Goal: Task Accomplishment & Management: Use online tool/utility

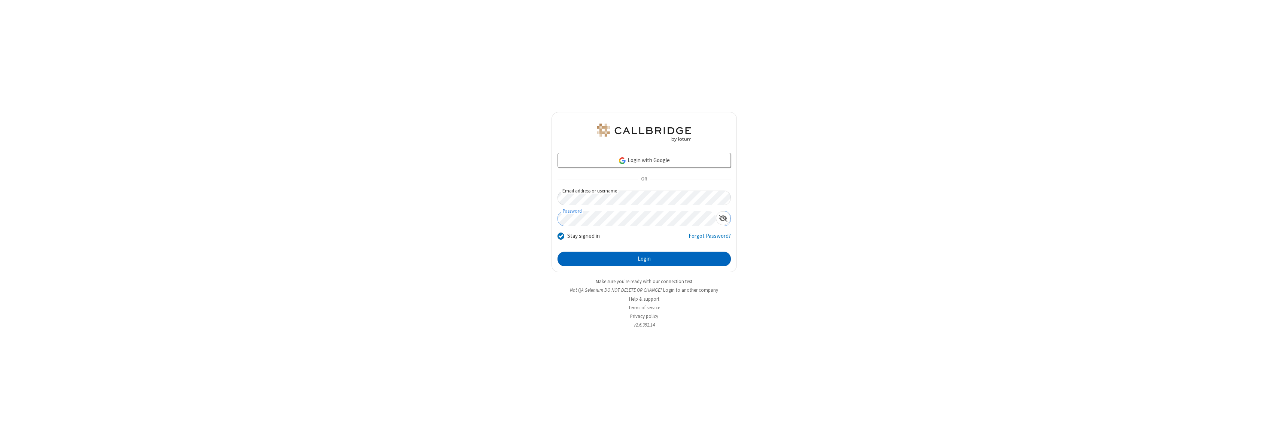
click at [644, 259] on button "Login" at bounding box center [644, 259] width 173 height 15
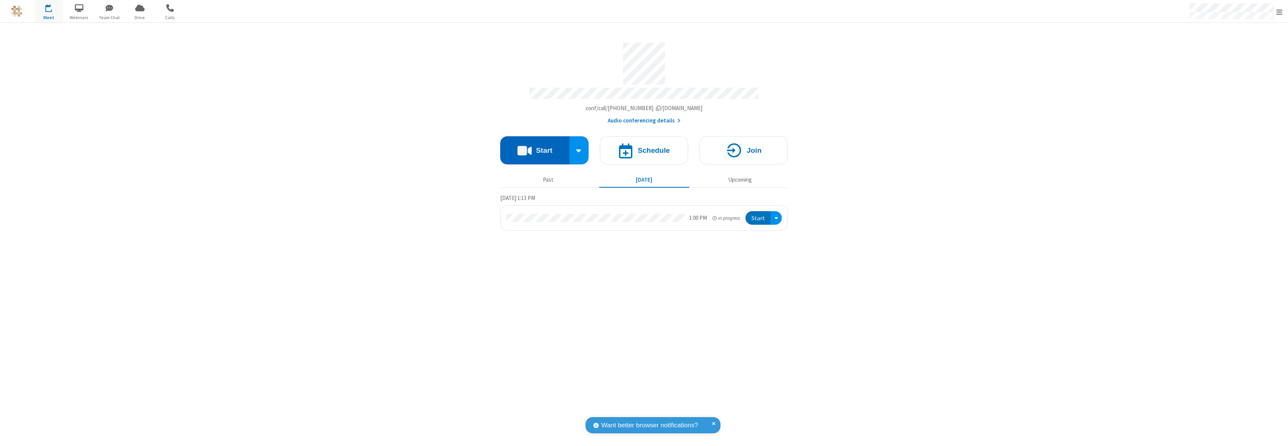
click at [535, 147] on button "Start" at bounding box center [534, 150] width 69 height 28
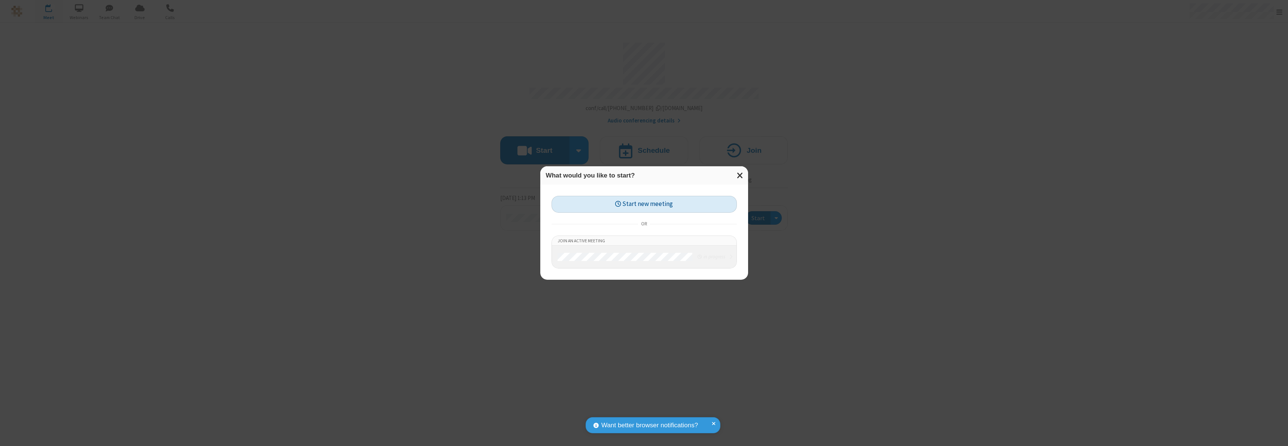
click at [644, 204] on button "Start new meeting" at bounding box center [644, 204] width 185 height 17
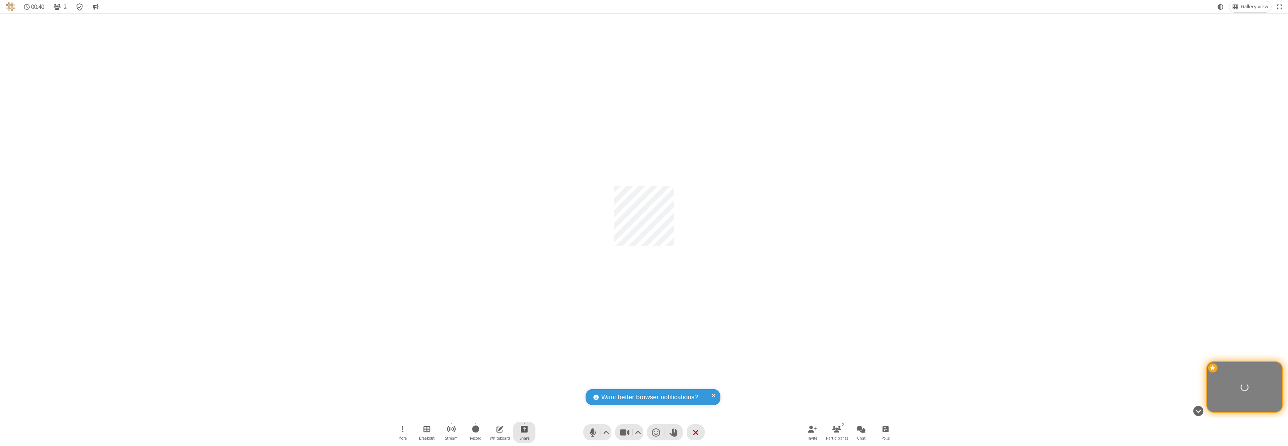
click at [524, 429] on span "Start sharing" at bounding box center [524, 428] width 7 height 9
click at [494, 411] on span "Share my screen" at bounding box center [494, 411] width 9 height 6
